Goal: Transaction & Acquisition: Purchase product/service

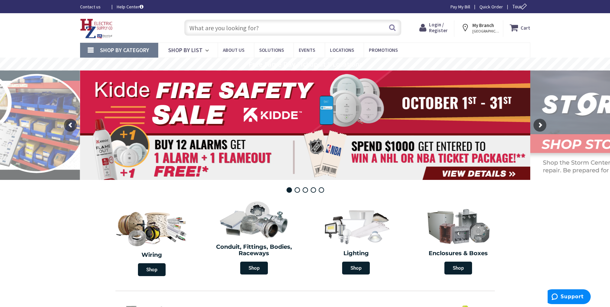
click at [259, 32] on input "text" at bounding box center [292, 28] width 217 height 16
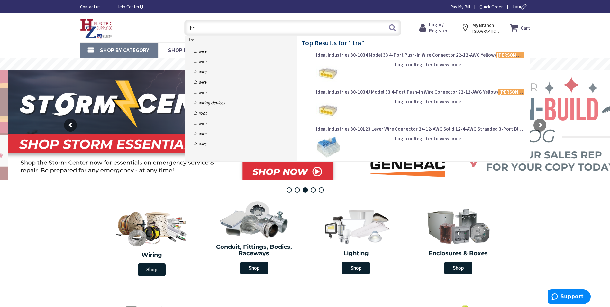
type input "t"
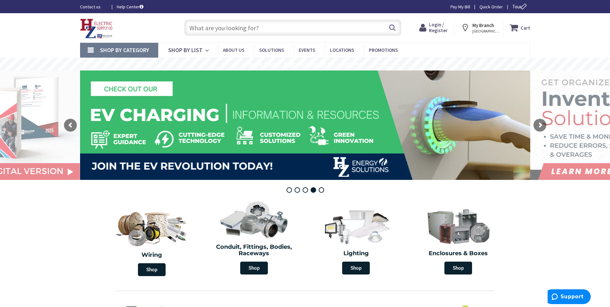
click at [241, 31] on input "text" at bounding box center [292, 28] width 217 height 16
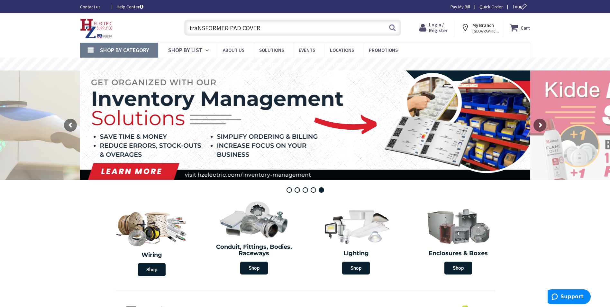
type input "traNSFORMER PAD COVER0"
